Goal: Find specific page/section: Find specific page/section

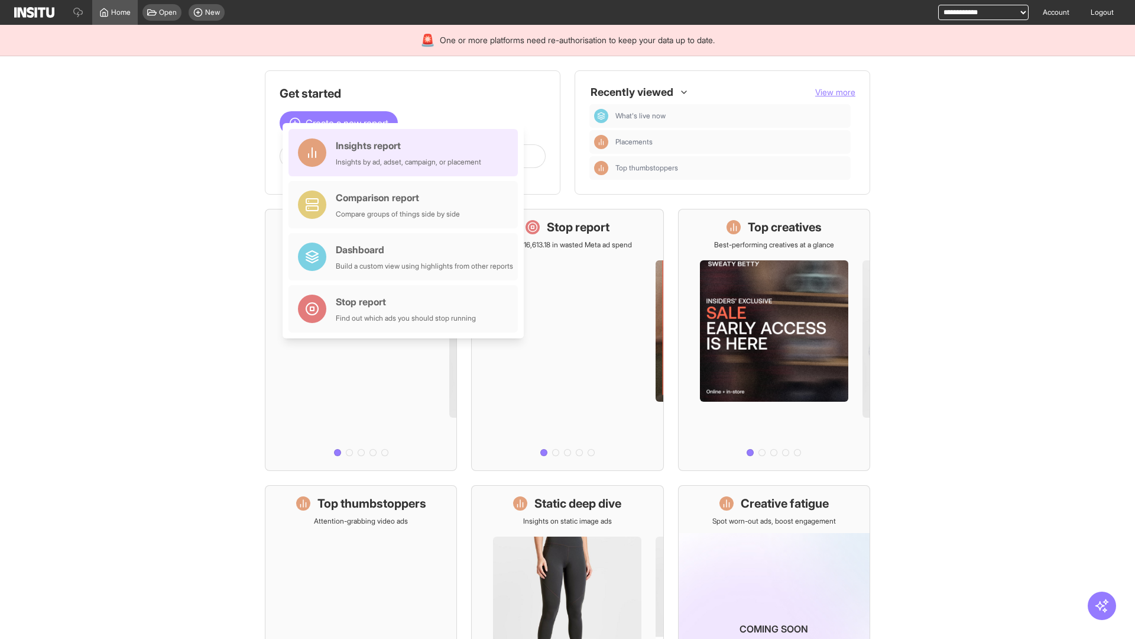
click at [406, 153] on div "Insights report Insights by ad, adset, campaign, or placement" at bounding box center [408, 152] width 145 height 28
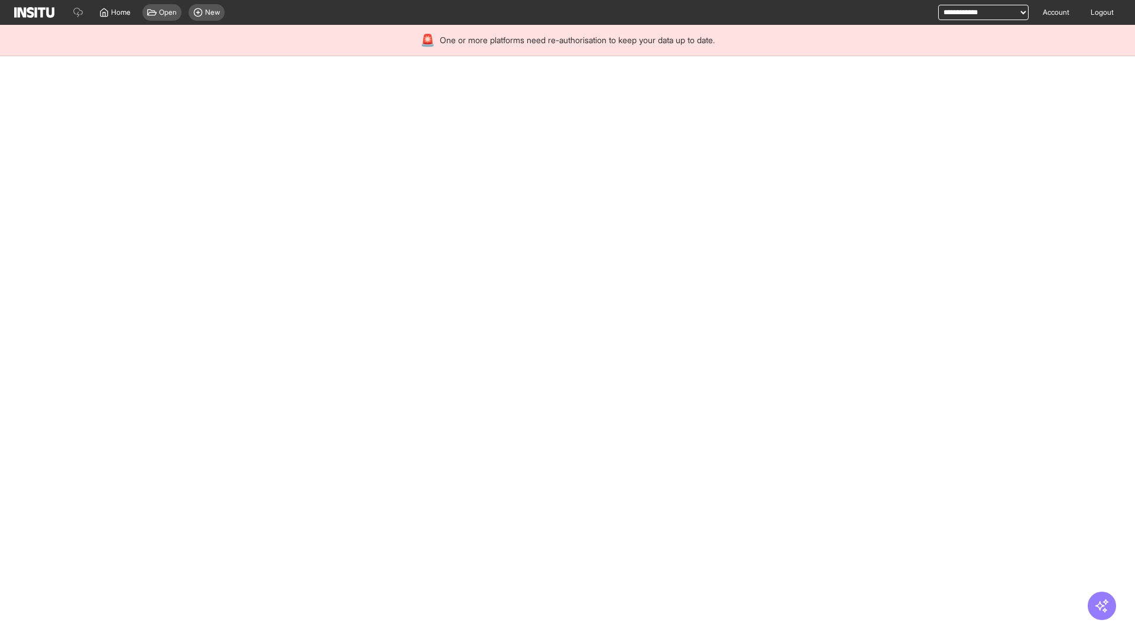
select select "**"
